Goal: Task Accomplishment & Management: Manage account settings

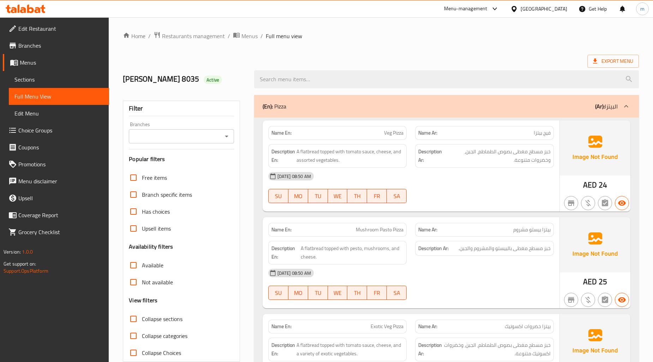
scroll to position [656, 0]
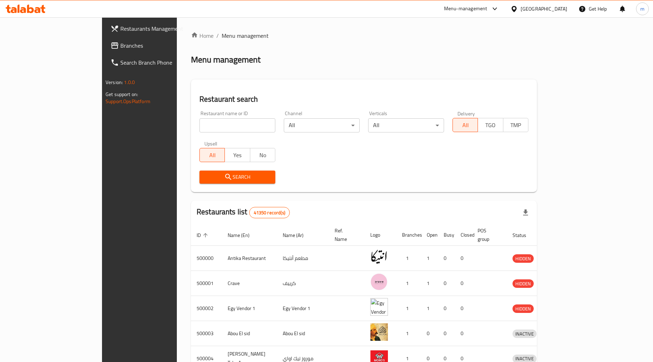
click at [120, 41] on span "Branches" at bounding box center [162, 45] width 85 height 8
